Goal: Navigation & Orientation: Find specific page/section

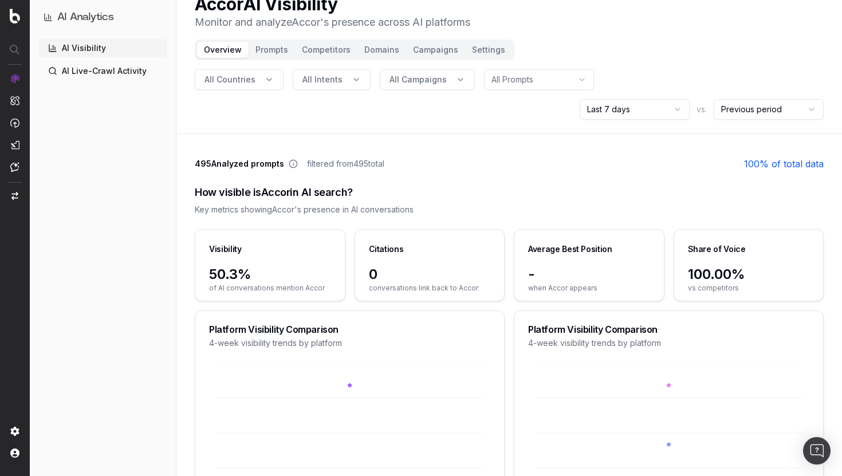
scroll to position [23, 0]
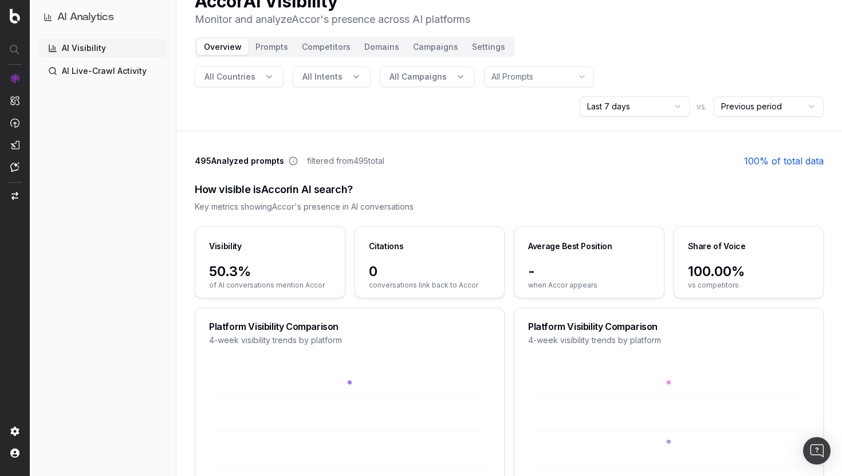
click at [270, 44] on button "Prompts" at bounding box center [272, 47] width 46 height 16
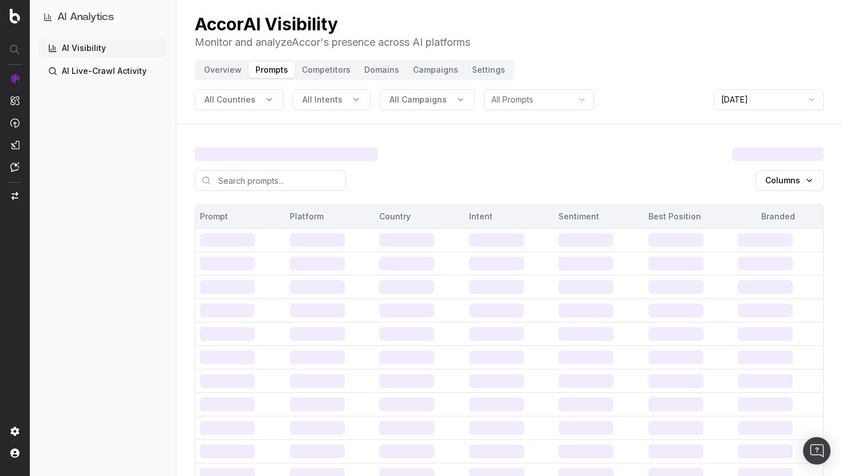
click at [269, 47] on p "Monitor and analyze Accor 's presence across AI platforms" at bounding box center [332, 42] width 275 height 16
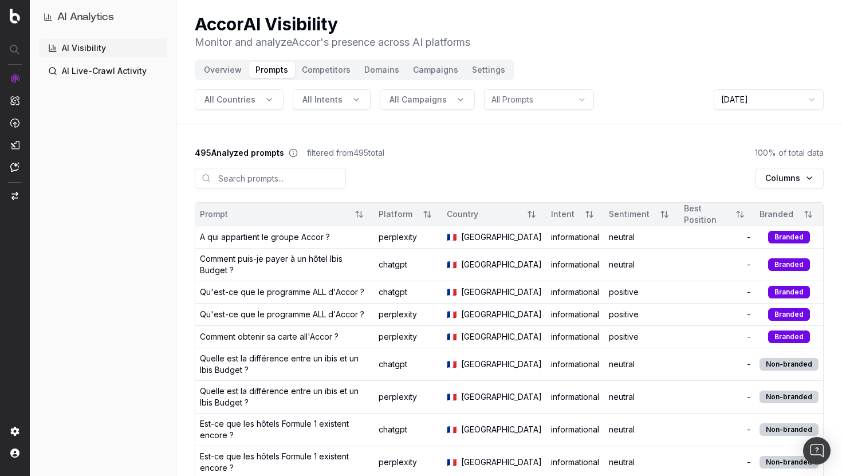
click at [328, 74] on button "Competitors" at bounding box center [326, 70] width 62 height 16
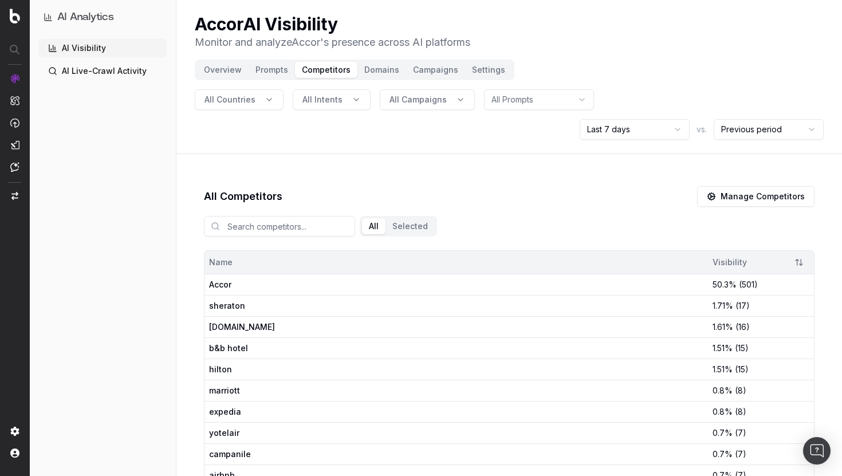
click at [227, 70] on button "Overview" at bounding box center [223, 70] width 52 height 16
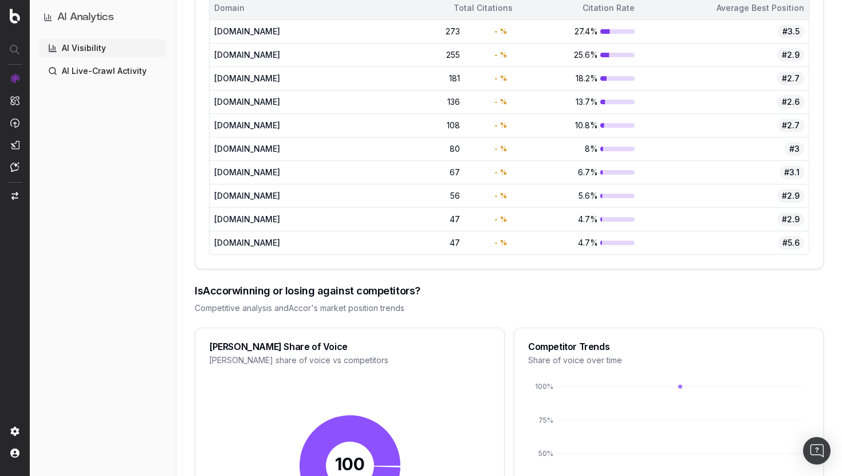
scroll to position [884, 0]
